Goal: Information Seeking & Learning: Learn about a topic

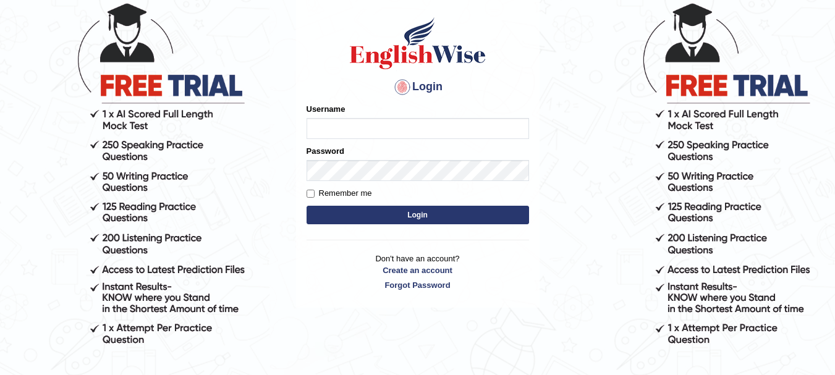
scroll to position [91, 0]
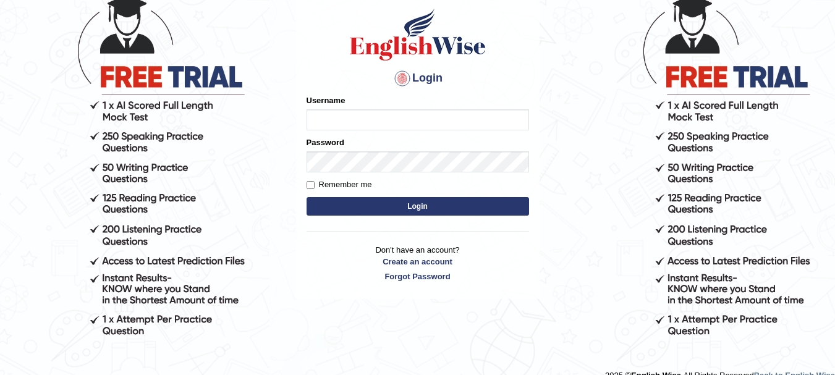
click at [365, 117] on input "Username" at bounding box center [418, 119] width 223 height 21
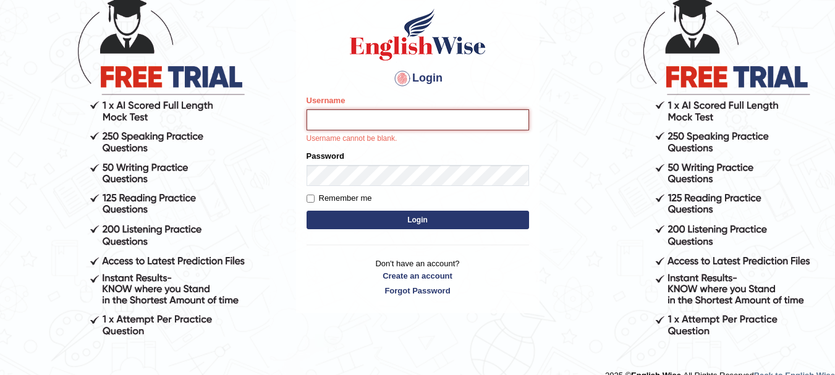
type input "Sangitam"
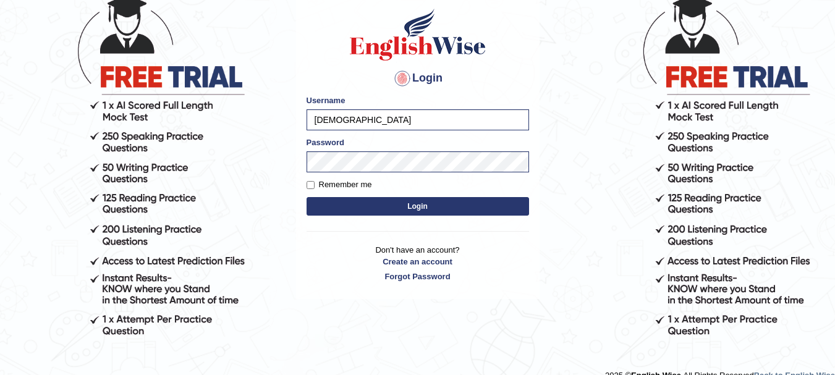
click at [439, 204] on button "Login" at bounding box center [418, 206] width 223 height 19
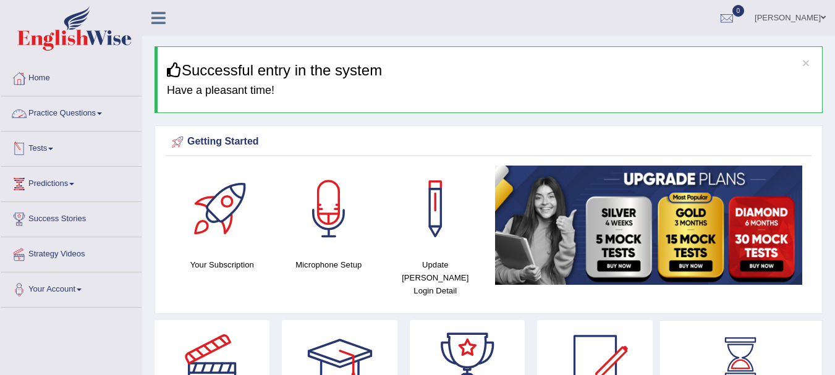
click at [104, 121] on link "Practice Questions" at bounding box center [71, 111] width 141 height 31
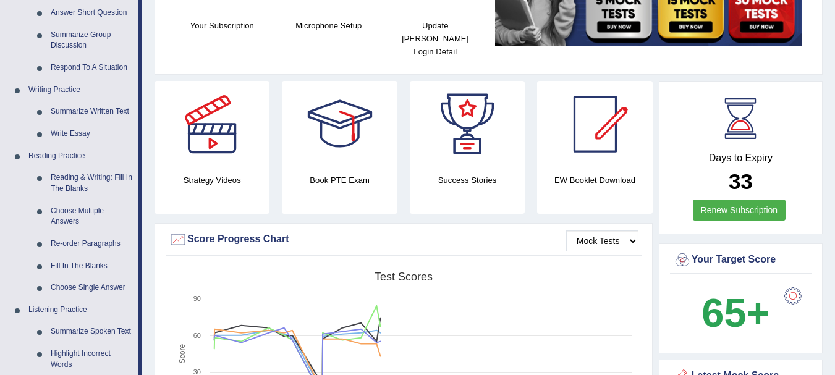
scroll to position [289, 0]
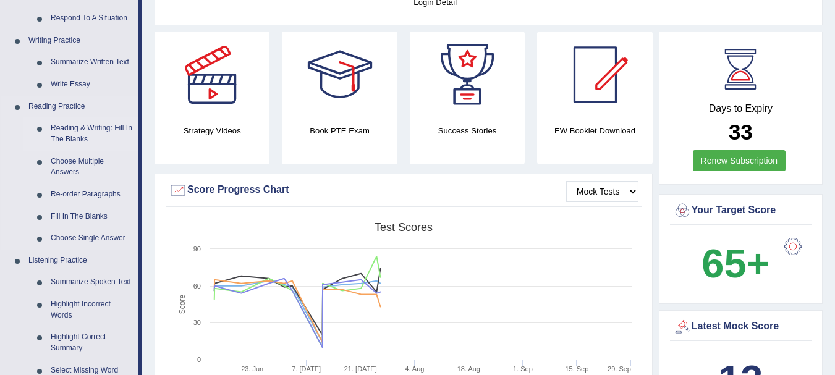
click at [103, 130] on link "Reading & Writing: Fill In The Blanks" at bounding box center [91, 133] width 93 height 33
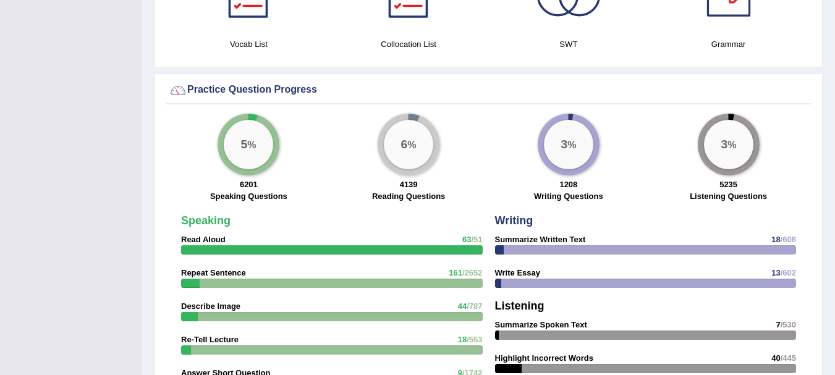
scroll to position [827, 0]
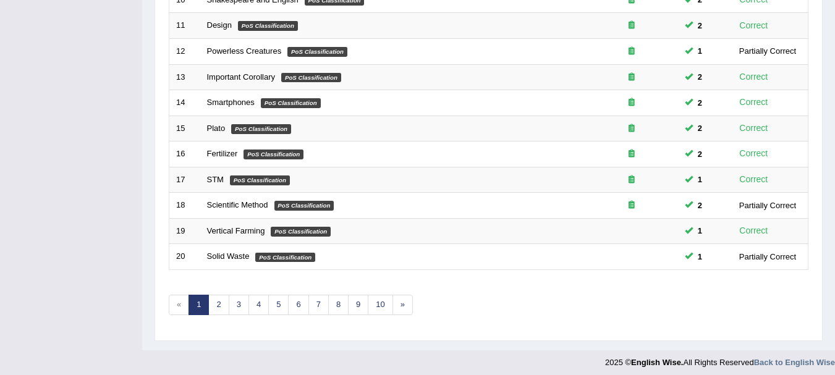
scroll to position [443, 0]
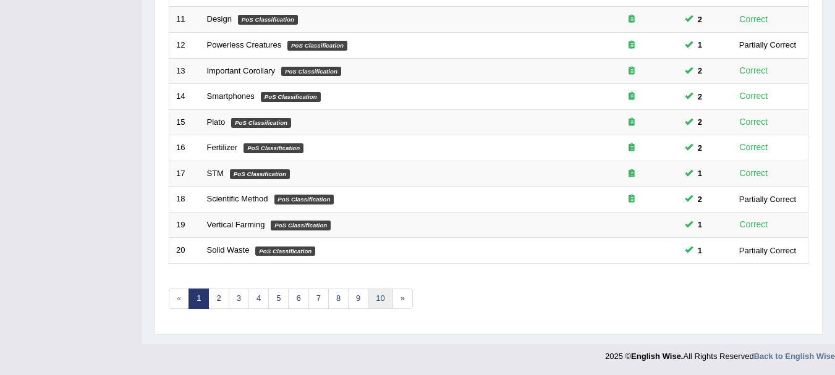
click at [374, 301] on link "10" at bounding box center [380, 299] width 25 height 20
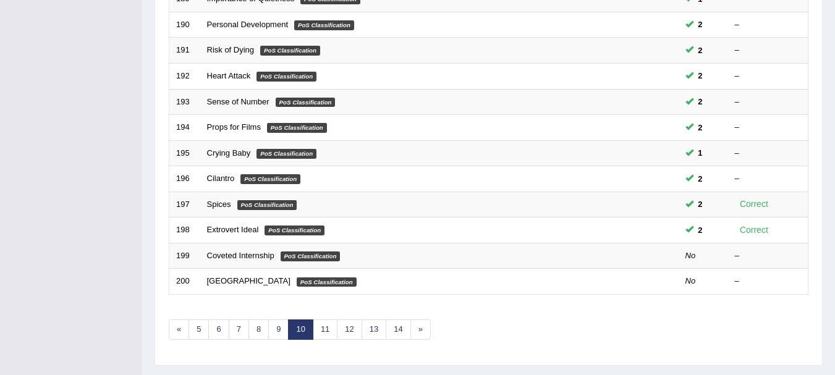
scroll to position [443, 0]
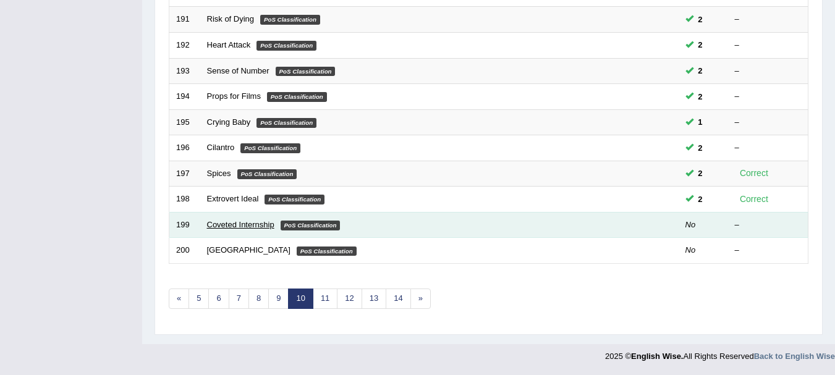
click at [244, 228] on link "Coveted Internship" at bounding box center [240, 224] width 67 height 9
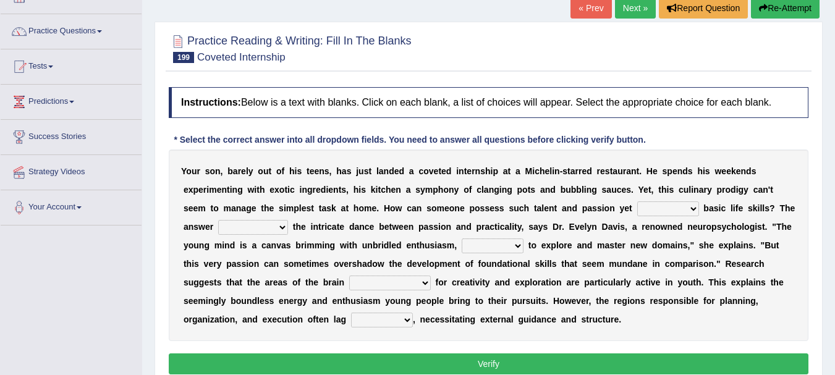
scroll to position [107, 0]
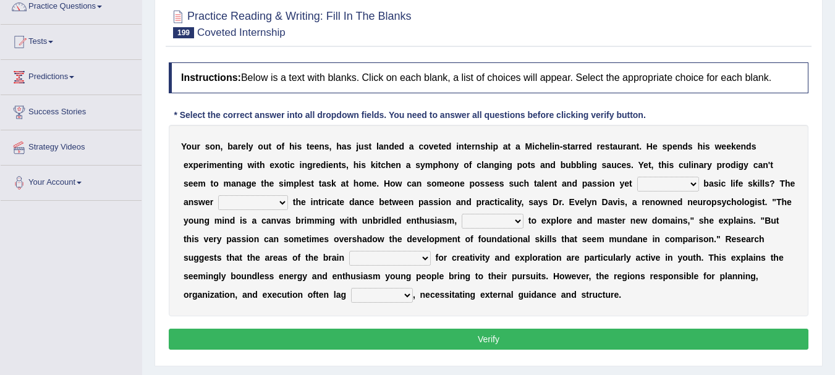
click at [661, 186] on select "deny lack remove embrace" at bounding box center [669, 184] width 62 height 15
select select "lack"
click at [638, 177] on select "deny lack remove embrace" at bounding box center [669, 184] width 62 height 15
click at [257, 209] on select "bases on lies in puts forward sticks to" at bounding box center [253, 202] width 70 height 15
select select "bases on"
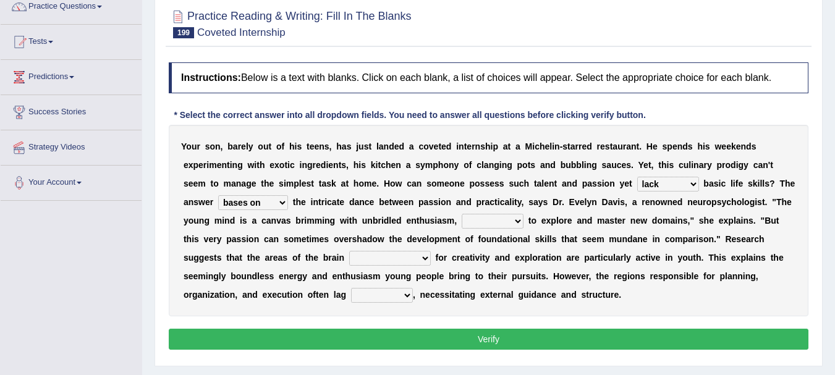
click at [218, 195] on select "bases on lies in puts forward sticks to" at bounding box center [253, 202] width 70 height 15
click at [493, 232] on div "Y o u r s o n , b a r e l y o u t o f h i s t e e n s , h a s j u s t l a n d e…" at bounding box center [489, 221] width 640 height 192
click at [498, 220] on select "potential typical liable eager" at bounding box center [493, 221] width 62 height 15
select select "potential"
click at [462, 214] on select "potential typical liable eager" at bounding box center [493, 221] width 62 height 15
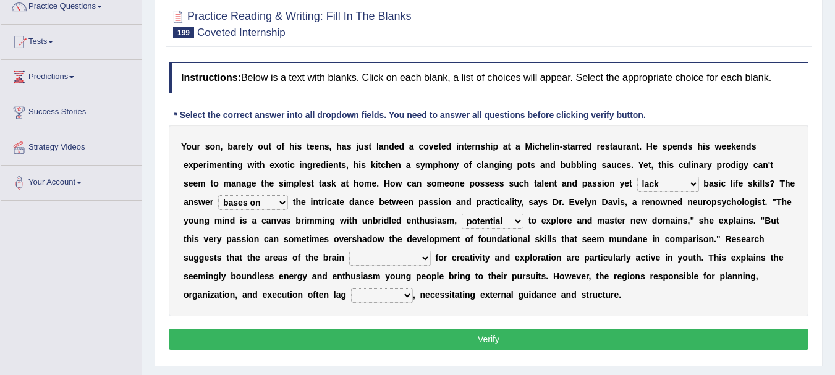
click at [406, 261] on select "responsible respond responding are responsible" at bounding box center [390, 258] width 82 height 15
select select "are responsible"
click at [349, 251] on select "responsible respond responding are responsible" at bounding box center [390, 258] width 82 height 15
click at [406, 295] on select "before within behind beyond" at bounding box center [382, 295] width 62 height 15
select select "beyond"
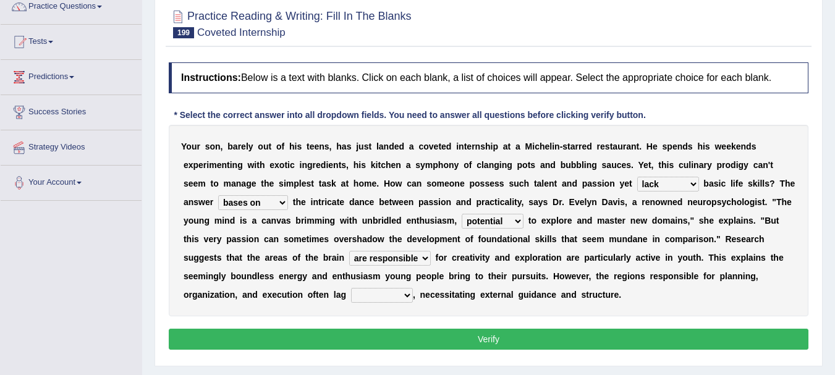
click at [351, 288] on select "before within behind beyond" at bounding box center [382, 295] width 62 height 15
click at [485, 344] on button "Verify" at bounding box center [489, 339] width 640 height 21
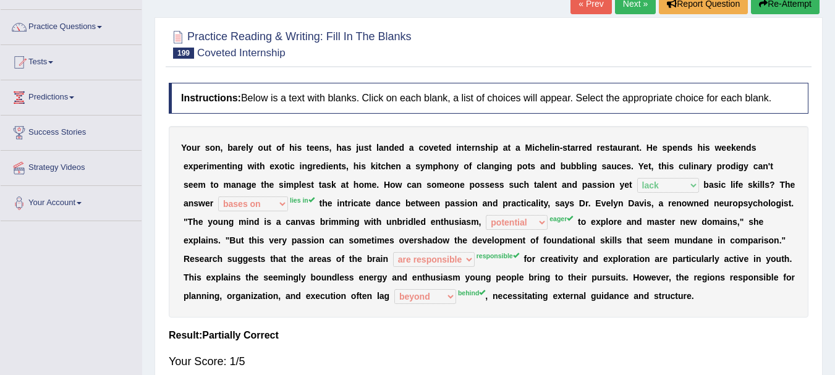
scroll to position [25, 0]
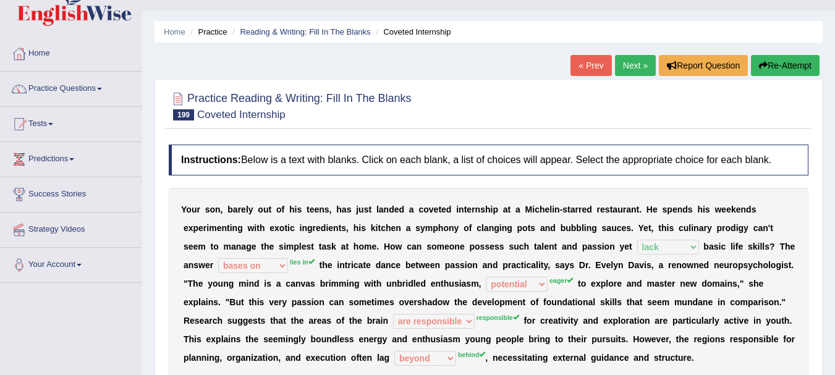
click at [769, 59] on button "Re-Attempt" at bounding box center [785, 65] width 69 height 21
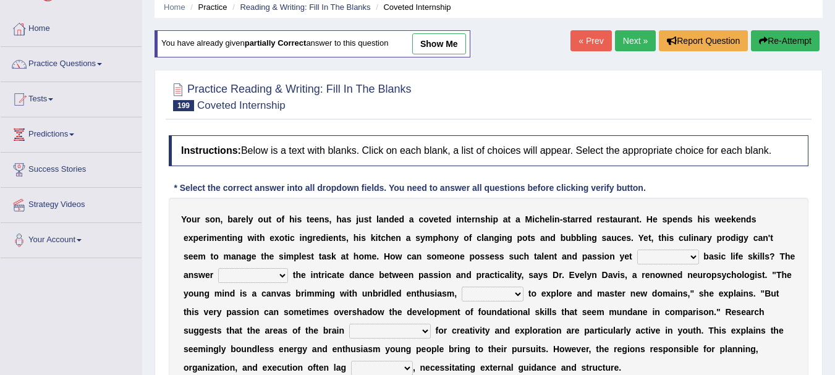
scroll to position [140, 0]
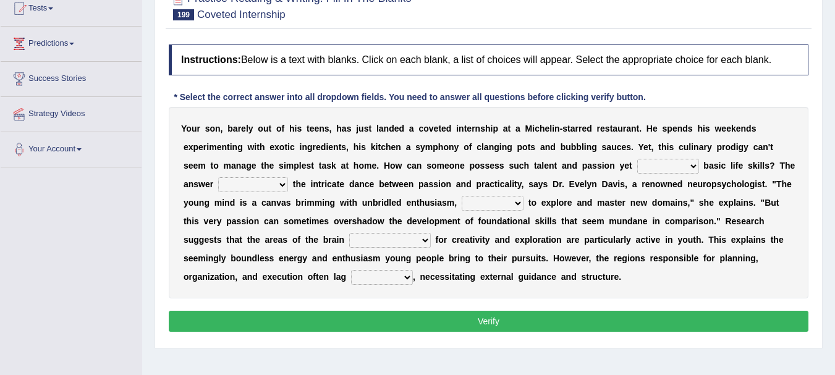
click at [662, 164] on select "deny lack remove embrace" at bounding box center [669, 166] width 62 height 15
select select "lack"
click at [638, 159] on select "deny lack remove embrace" at bounding box center [669, 166] width 62 height 15
click at [270, 185] on select "bases on lies in puts forward sticks to" at bounding box center [253, 184] width 70 height 15
select select "lies in"
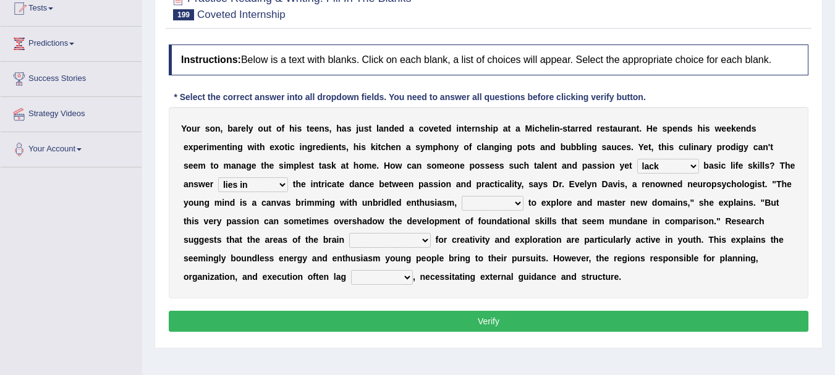
click at [218, 177] on select "bases on lies in puts forward sticks to" at bounding box center [253, 184] width 70 height 15
click at [505, 205] on select "potential typical liable eager" at bounding box center [493, 203] width 62 height 15
select select "eager"
click at [462, 196] on select "potential typical liable eager" at bounding box center [493, 203] width 62 height 15
click at [427, 242] on select "responsible respond responding are responsible" at bounding box center [390, 240] width 82 height 15
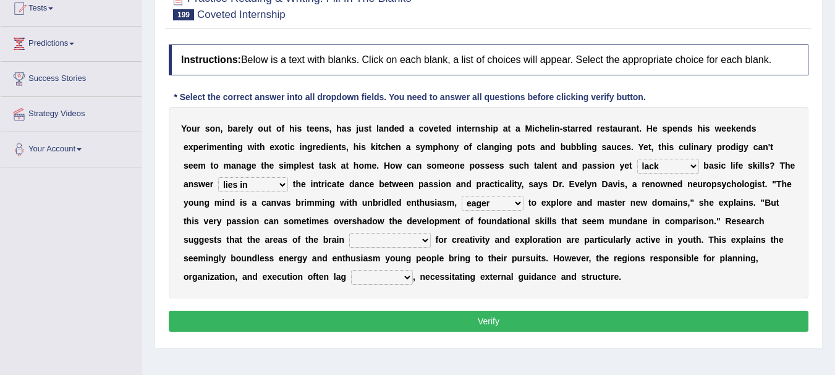
select select "responsible"
click at [349, 233] on select "responsible respond responding are responsible" at bounding box center [390, 240] width 82 height 15
click at [382, 280] on select "before within behind beyond" at bounding box center [382, 277] width 62 height 15
select select "behind"
click at [351, 270] on select "before within behind beyond" at bounding box center [382, 277] width 62 height 15
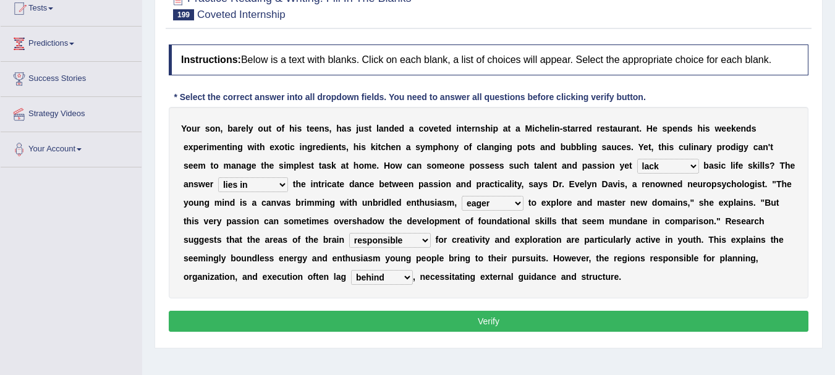
click at [476, 333] on div "Instructions: Below is a text with blanks. Click on each blank, a list of choic…" at bounding box center [489, 190] width 646 height 304
click at [477, 329] on button "Verify" at bounding box center [489, 321] width 640 height 21
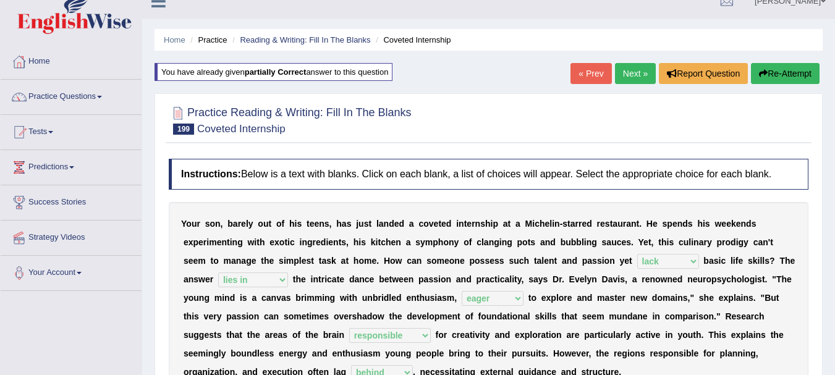
scroll to position [0, 0]
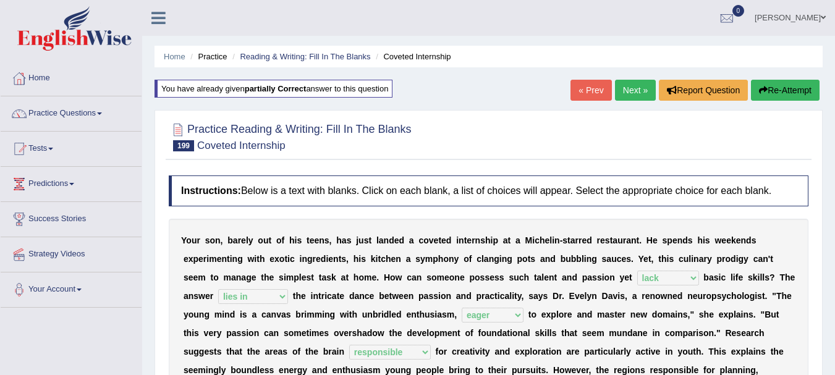
click at [634, 95] on link "Next »" at bounding box center [635, 90] width 41 height 21
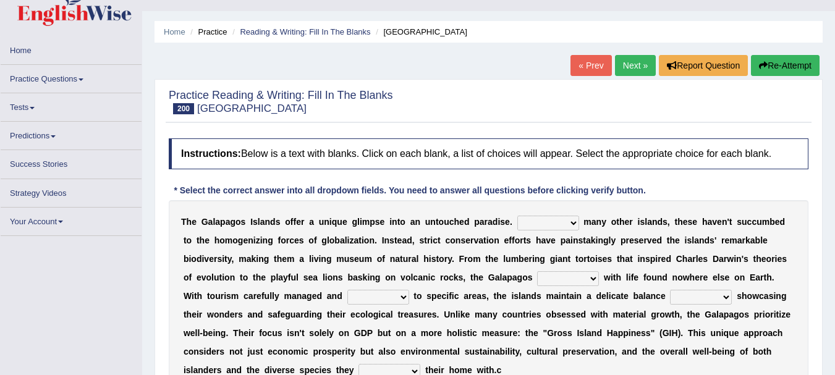
scroll to position [82, 0]
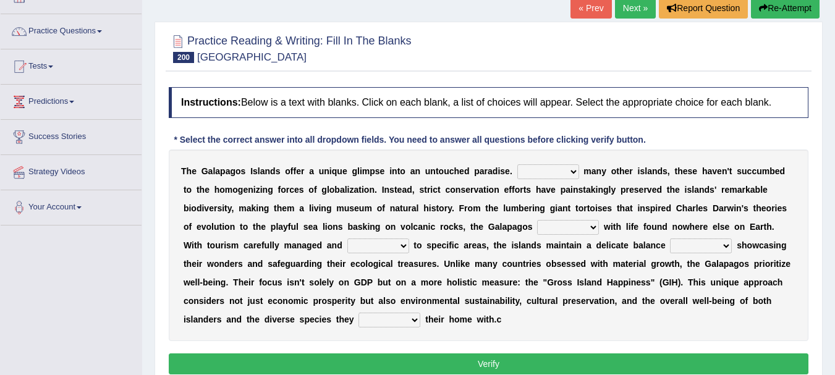
click at [566, 170] on select "Due to Despite Instead of Unlike" at bounding box center [549, 171] width 62 height 15
click at [518, 164] on select "Due to Despite Instead of Unlike" at bounding box center [549, 171] width 62 height 15
click at [565, 172] on select "Due to Despite Instead of Unlike" at bounding box center [549, 171] width 62 height 15
select select "Instead of"
click at [518, 164] on select "Due to Despite Instead of Unlike" at bounding box center [549, 171] width 62 height 15
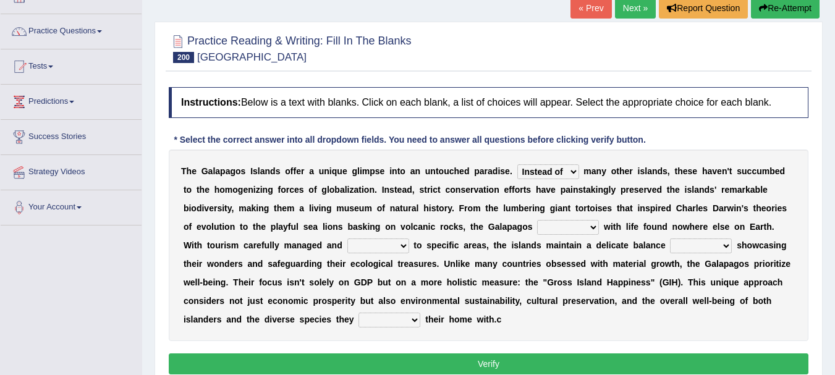
click at [599, 230] on b at bounding box center [601, 227] width 5 height 10
click at [590, 227] on select "link teem fill restore" at bounding box center [568, 227] width 62 height 15
select select "fill"
click at [537, 220] on select "link teem fill restore" at bounding box center [568, 227] width 62 height 15
click at [380, 247] on select "stretched rid verified restricted" at bounding box center [379, 246] width 62 height 15
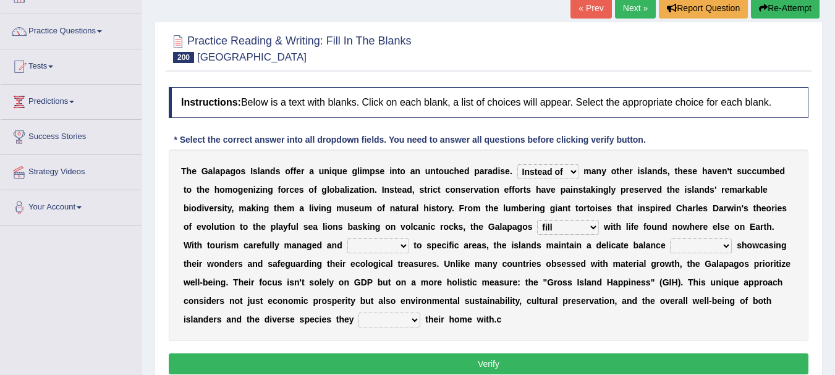
select select "rid"
click at [348, 239] on select "stretched rid verified restricted" at bounding box center [379, 246] width 62 height 15
click at [706, 252] on select "upon toward between among" at bounding box center [701, 246] width 62 height 15
select select "between"
click at [670, 239] on select "upon toward between among" at bounding box center [701, 246] width 62 height 15
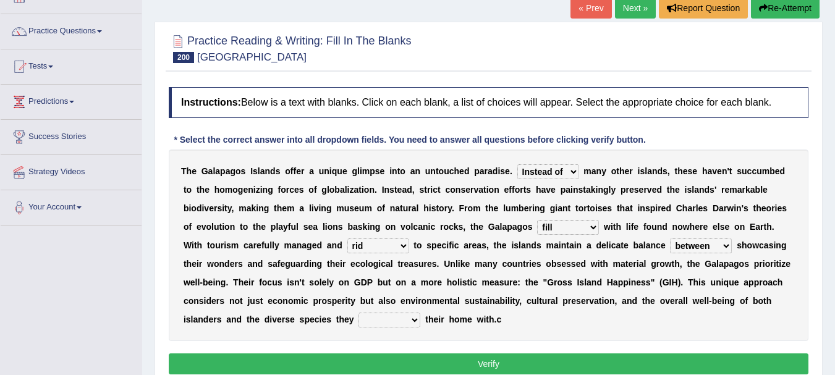
click at [722, 249] on select "upon toward between among" at bounding box center [701, 246] width 62 height 15
click at [652, 328] on div "T h e G a l a p a g o s I s l a n d s o f f e r a u n i q u e g l i m p s e i n…" at bounding box center [489, 246] width 640 height 192
click at [396, 323] on select "share engage regard live" at bounding box center [390, 320] width 62 height 15
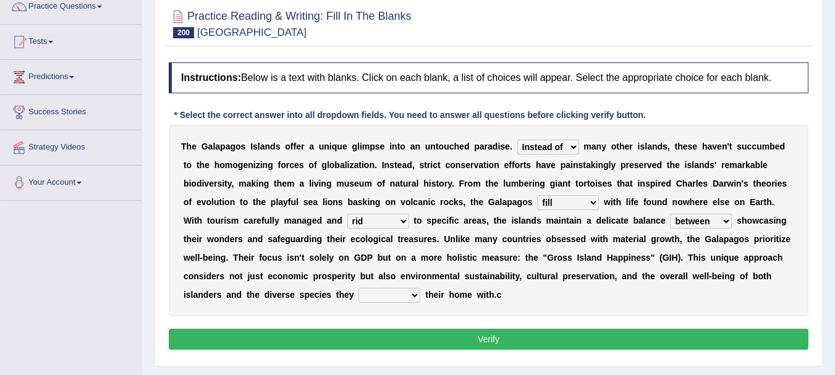
scroll to position [116, 0]
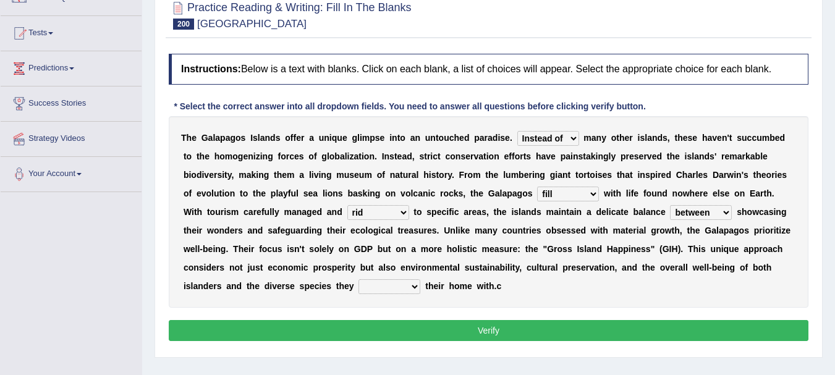
click at [395, 289] on select "share engage regard live" at bounding box center [390, 287] width 62 height 15
select select "share"
click at [359, 280] on select "share engage regard live" at bounding box center [390, 287] width 62 height 15
click at [506, 334] on button "Verify" at bounding box center [489, 330] width 640 height 21
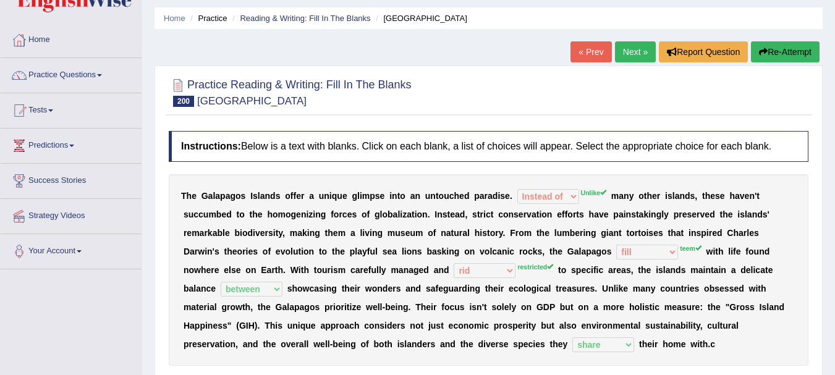
scroll to position [0, 0]
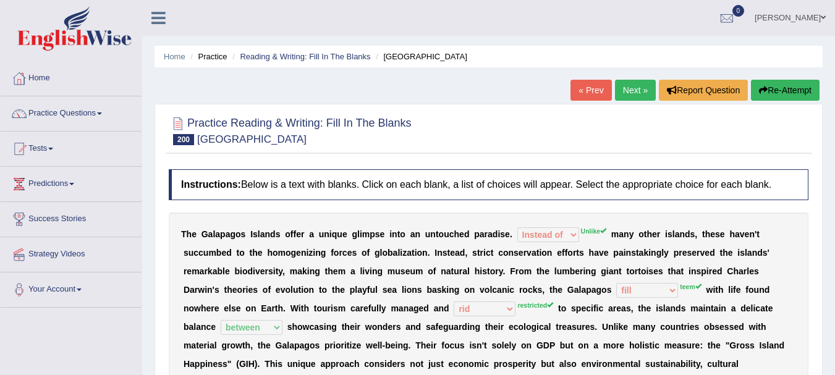
click at [636, 81] on link "Next »" at bounding box center [635, 90] width 41 height 21
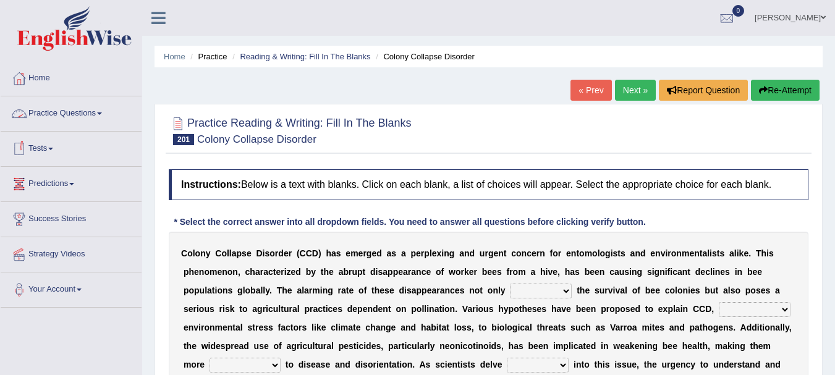
click at [59, 116] on link "Practice Questions" at bounding box center [71, 111] width 141 height 31
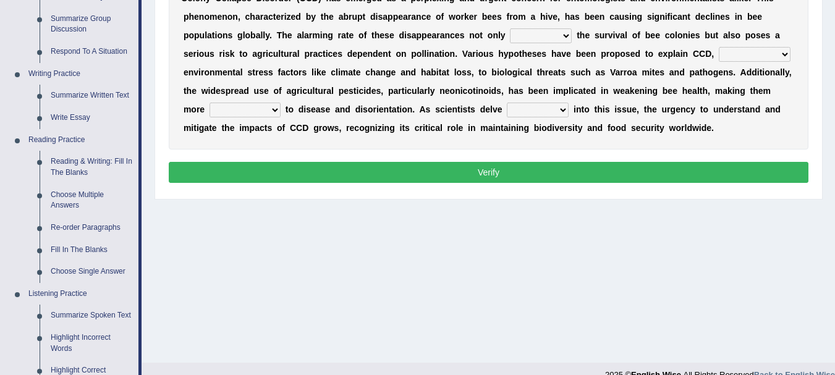
scroll to position [297, 0]
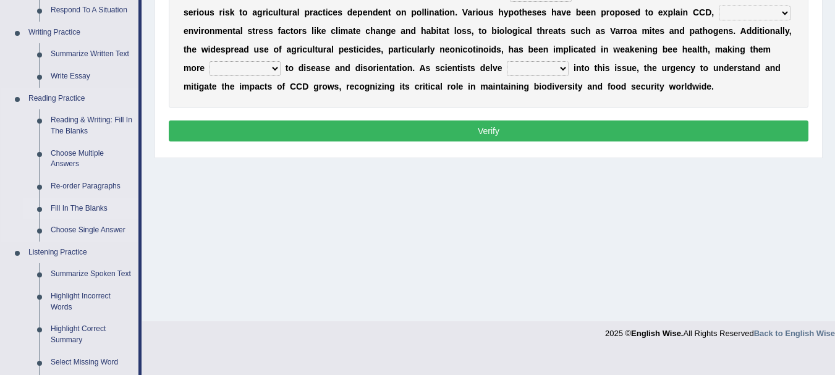
click at [61, 211] on link "Fill In The Blanks" at bounding box center [91, 209] width 93 height 22
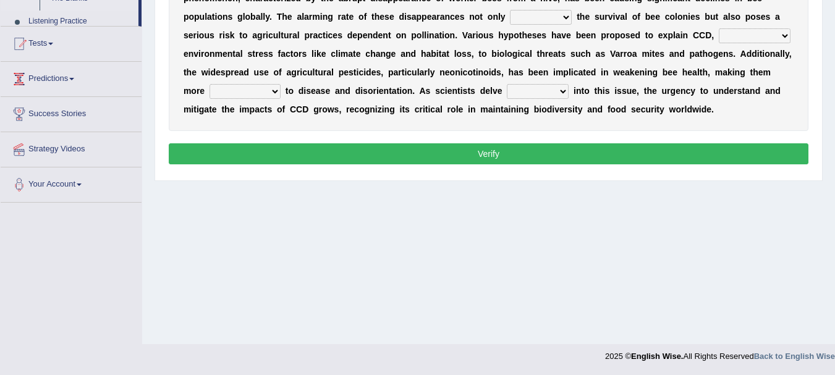
scroll to position [145, 0]
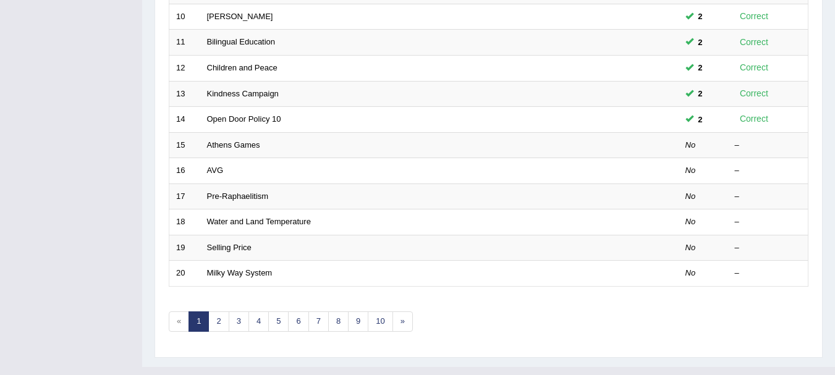
scroll to position [443, 0]
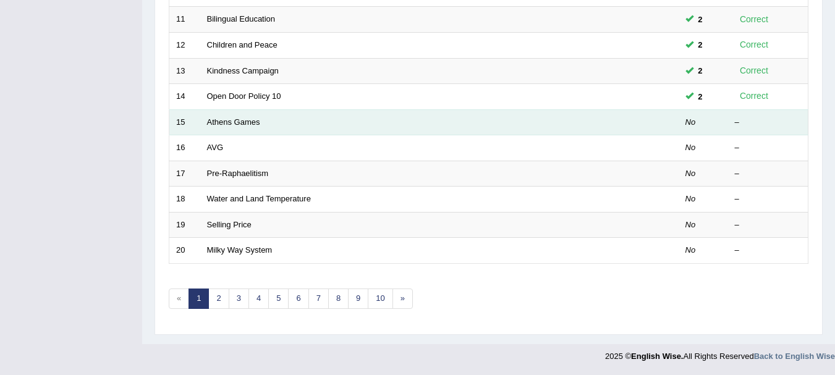
click at [236, 129] on td "Athens Games" at bounding box center [393, 122] width 386 height 26
click at [210, 124] on link "Athens Games" at bounding box center [233, 121] width 53 height 9
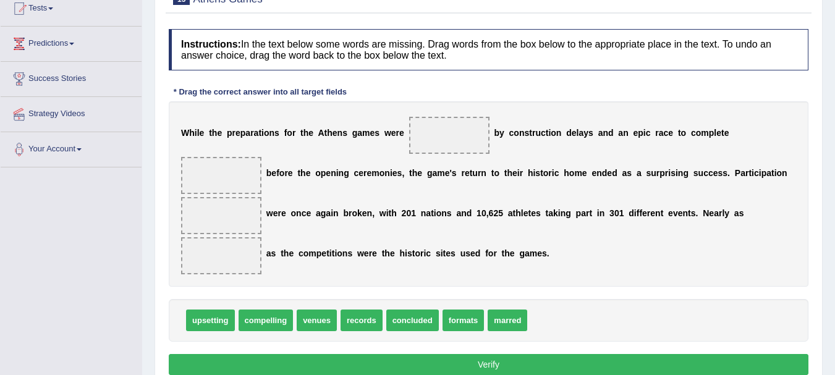
scroll to position [148, 0]
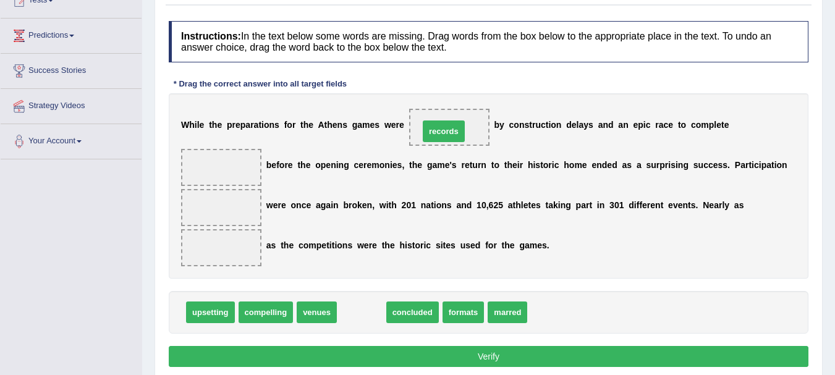
drag, startPoint x: 372, startPoint y: 317, endPoint x: 454, endPoint y: 136, distance: 199.0
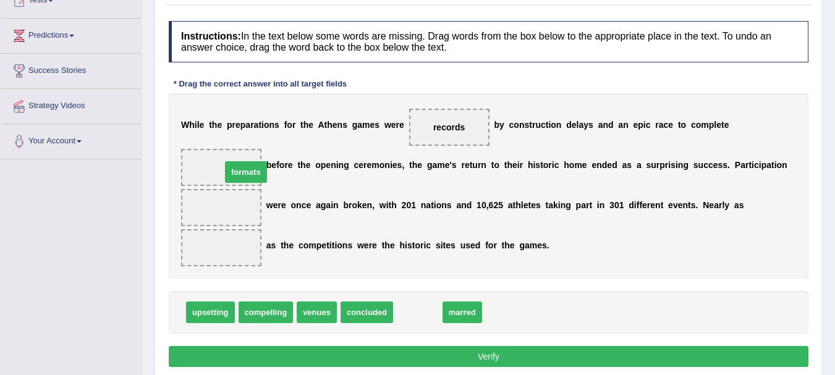
drag, startPoint x: 420, startPoint y: 310, endPoint x: 248, endPoint y: 170, distance: 221.9
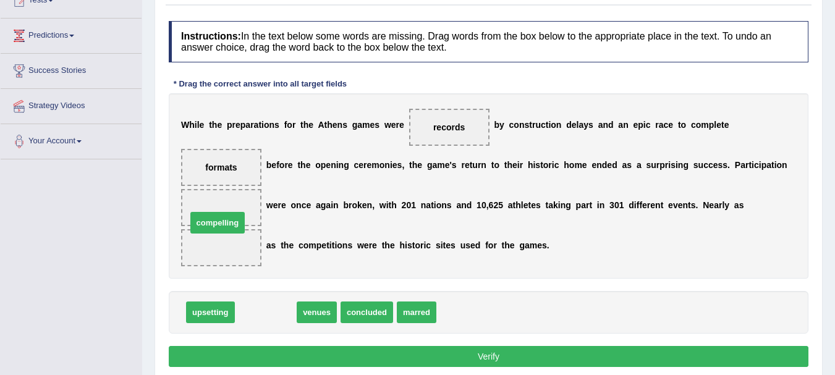
drag, startPoint x: 270, startPoint y: 323, endPoint x: 222, endPoint y: 233, distance: 101.8
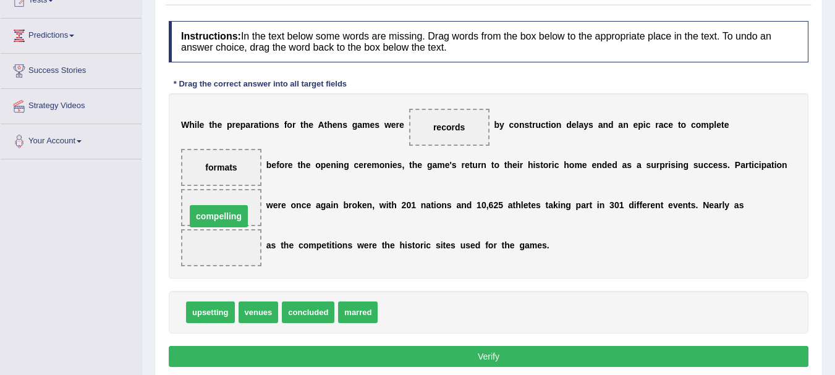
drag, startPoint x: 215, startPoint y: 252, endPoint x: 212, endPoint y: 221, distance: 31.6
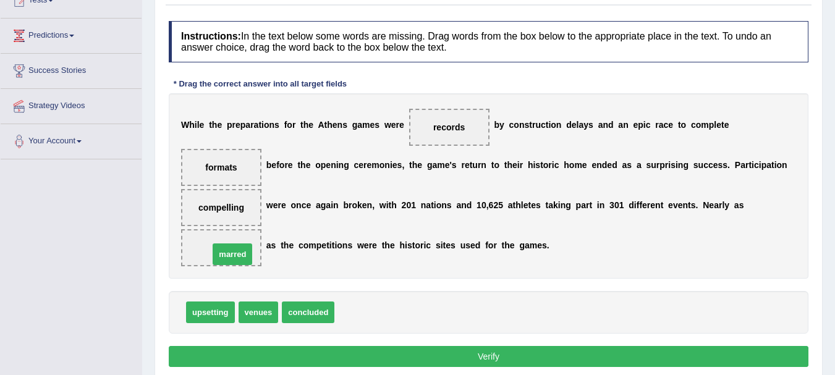
drag, startPoint x: 365, startPoint y: 322, endPoint x: 239, endPoint y: 263, distance: 138.3
click at [475, 351] on button "Verify" at bounding box center [489, 356] width 640 height 21
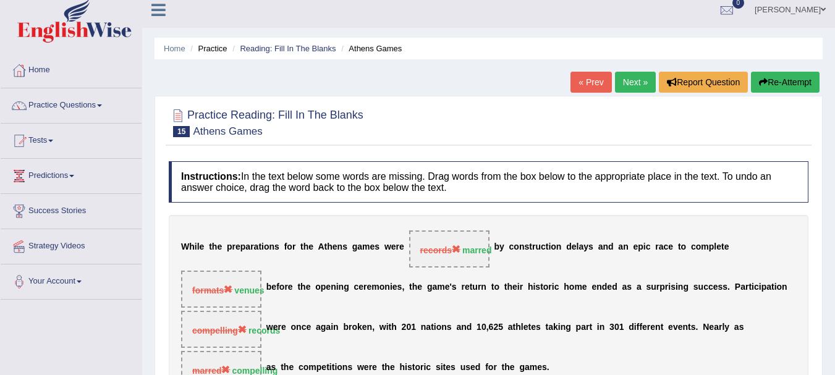
scroll to position [0, 0]
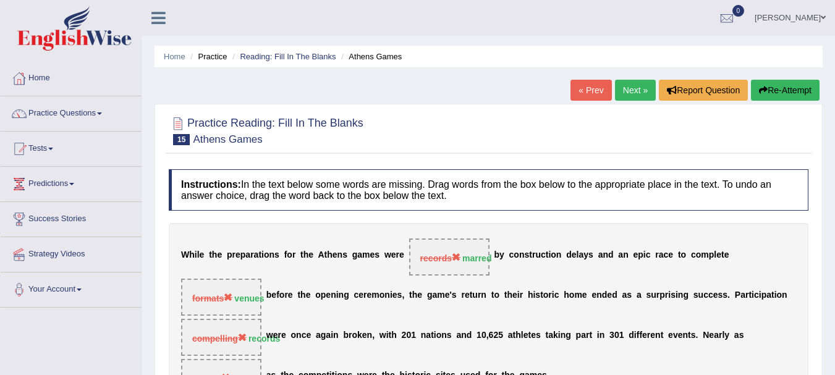
click at [814, 92] on button "Re-Attempt" at bounding box center [785, 90] width 69 height 21
